Goal: Information Seeking & Learning: Learn about a topic

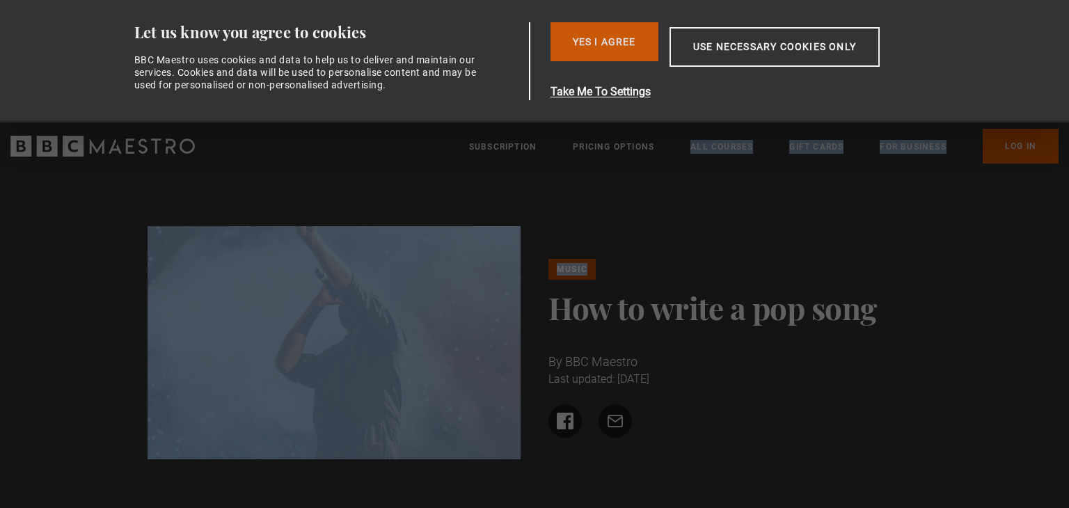
click at [606, 36] on button "Yes I Agree" at bounding box center [605, 41] width 108 height 39
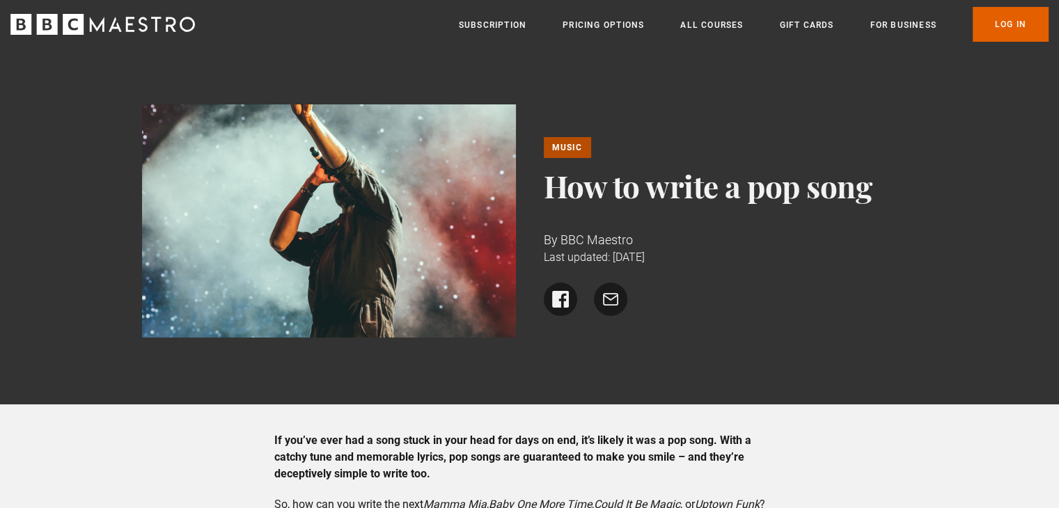
click at [711, 214] on div "Music How to write a pop song By BBC Maestro Last updated: 02 November 2022 Sha…" at bounding box center [731, 226] width 374 height 179
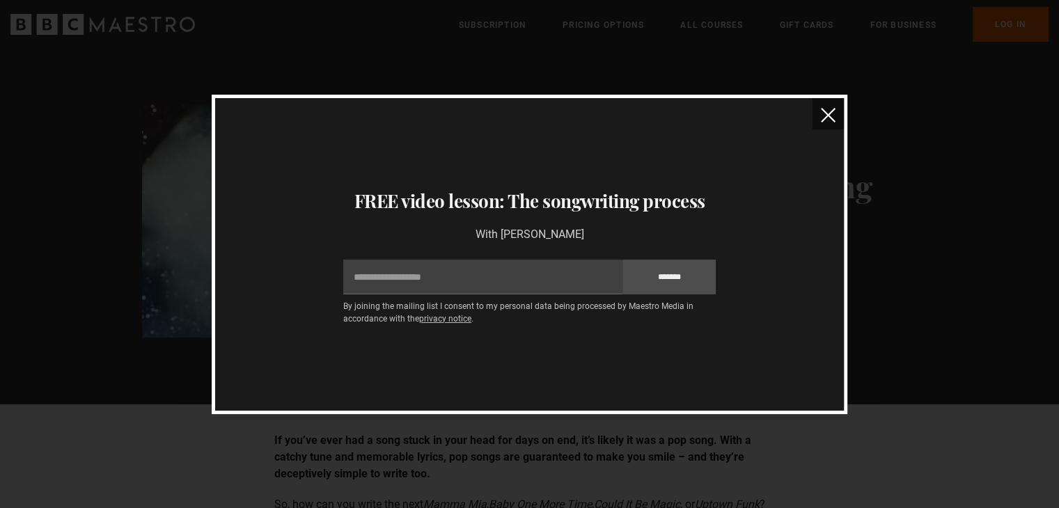
click at [821, 107] on button "close" at bounding box center [827, 113] width 31 height 31
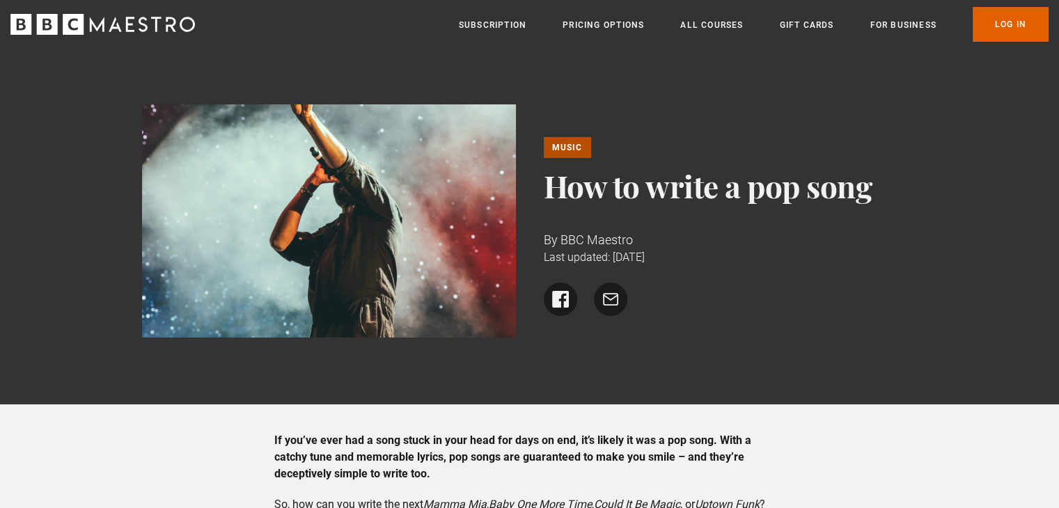
click at [977, 279] on div "Music How to write a pop song By BBC Maestro Last updated: 02 November 2022 Sha…" at bounding box center [529, 227] width 1059 height 356
click at [797, 262] on div "By BBC Maestro Last updated: 02 November 2022" at bounding box center [731, 248] width 374 height 36
click at [926, 318] on div "Music How to write a pop song By BBC Maestro Last updated: 02 November 2022 Sha…" at bounding box center [529, 226] width 797 height 244
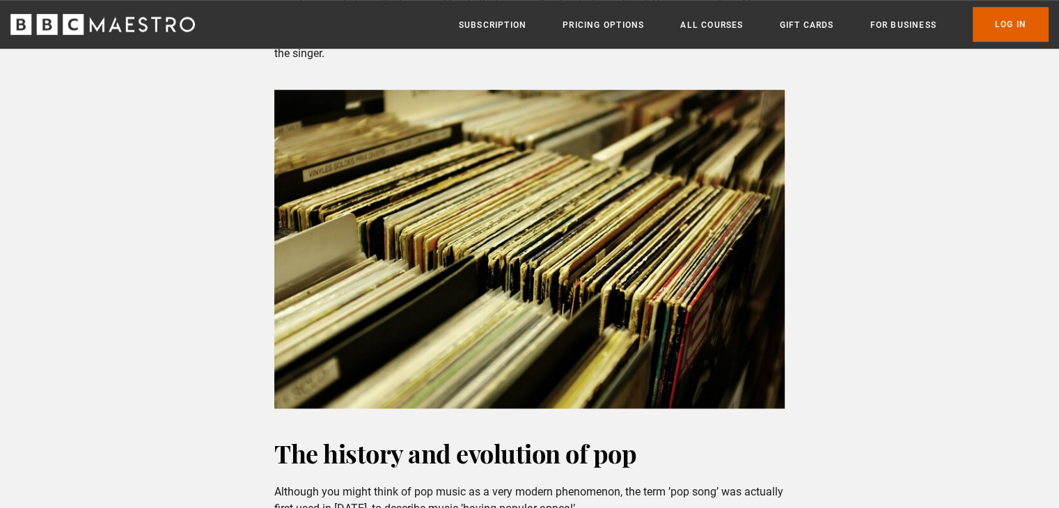
scroll to position [870, 0]
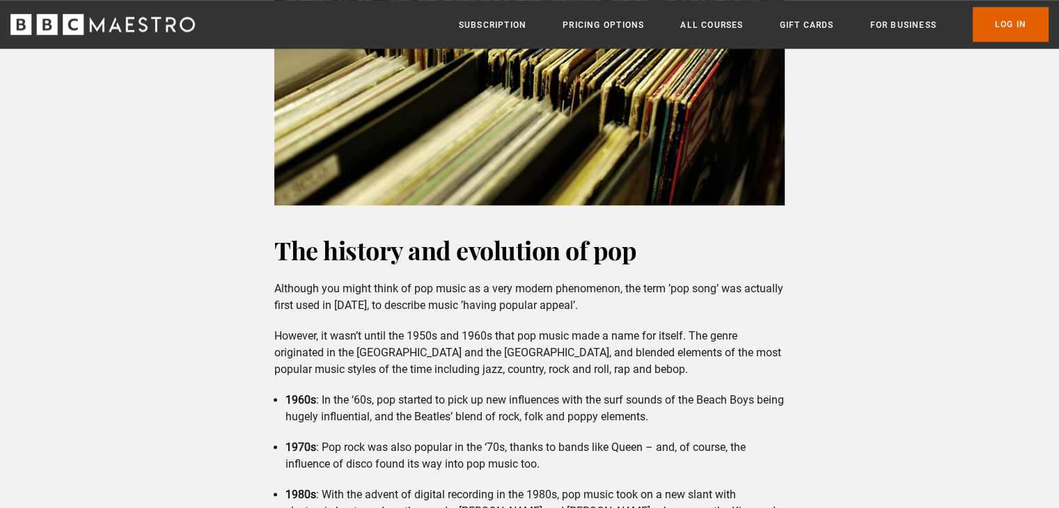
scroll to position [1144, 0]
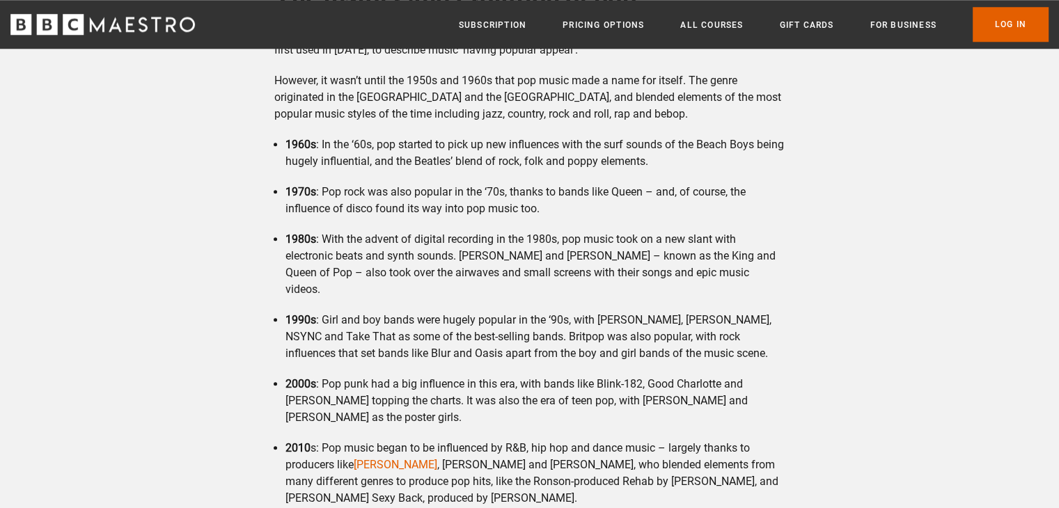
scroll to position [1378, 0]
